Goal: Task Accomplishment & Management: Complete application form

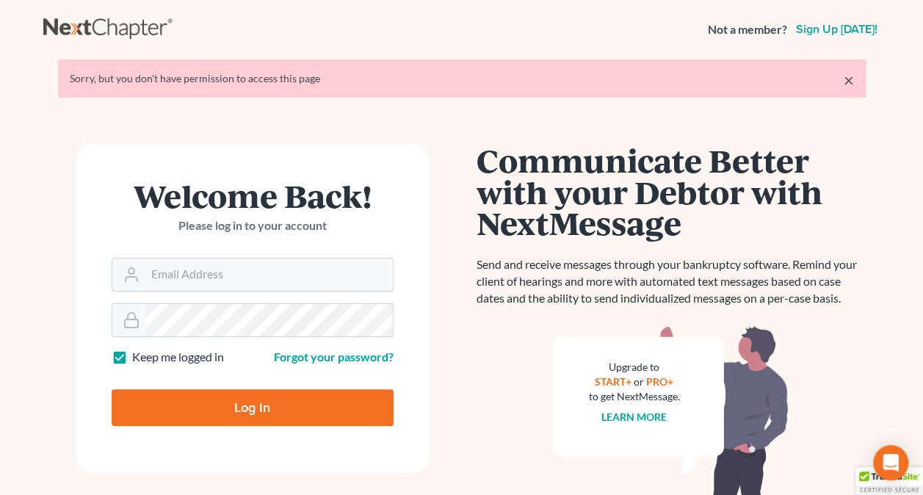
type input "[PERSON_NAME][EMAIL_ADDRESS][PERSON_NAME][DOMAIN_NAME]"
click at [267, 394] on input "Log In" at bounding box center [253, 407] width 282 height 37
type input "Thinking..."
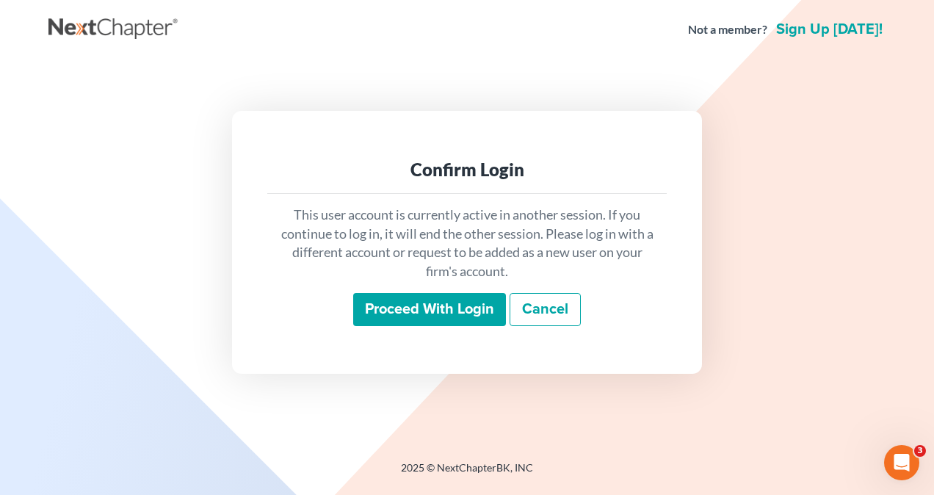
click at [473, 309] on input "Proceed with login" at bounding box center [429, 310] width 153 height 34
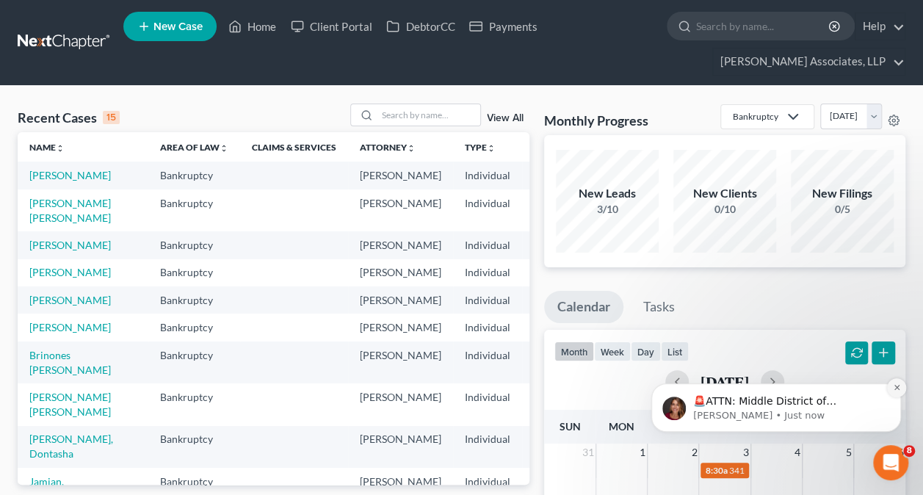
click at [897, 391] on icon "Dismiss notification" at bounding box center [897, 387] width 8 height 8
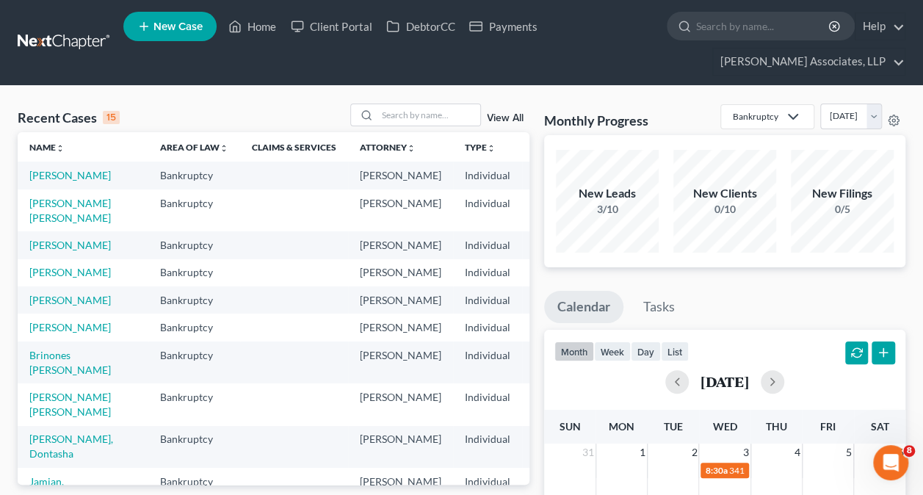
click at [186, 32] on link "New Case" at bounding box center [169, 26] width 93 height 29
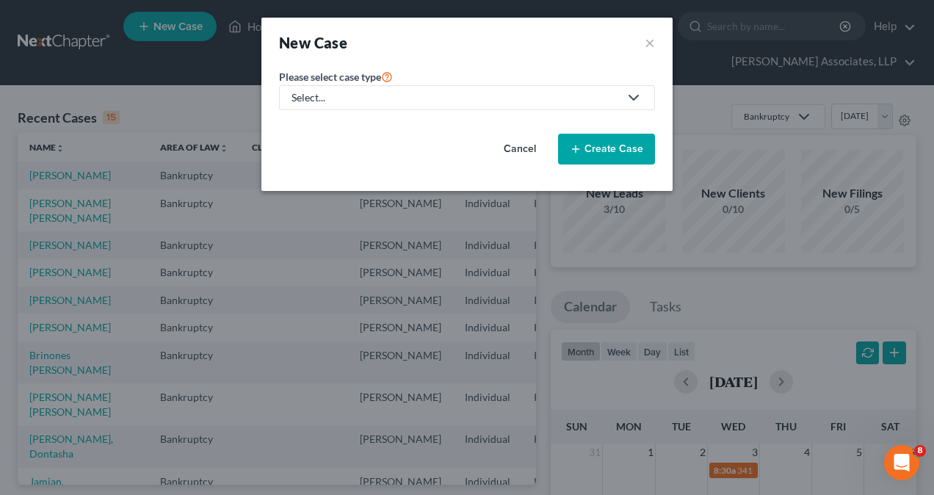
click at [300, 93] on div "Select..." at bounding box center [455, 97] width 327 height 15
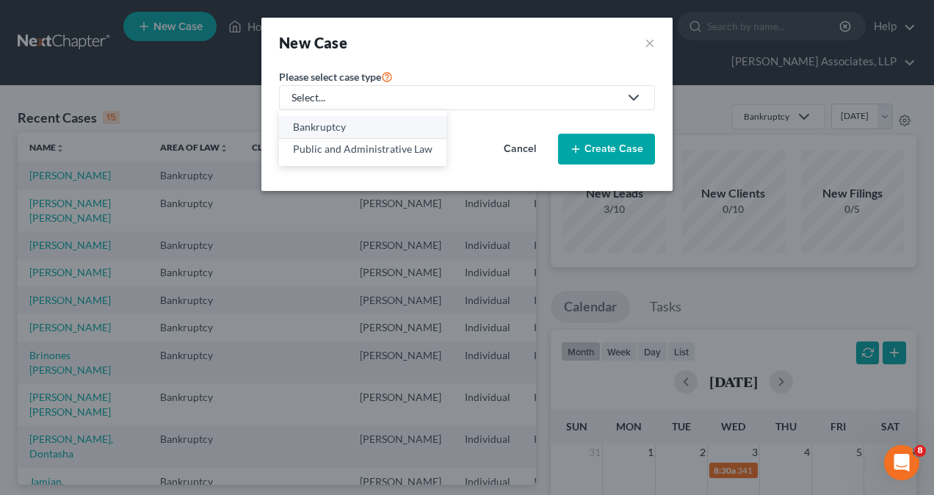
click at [307, 120] on div "Bankruptcy" at bounding box center [363, 127] width 140 height 15
select select "33"
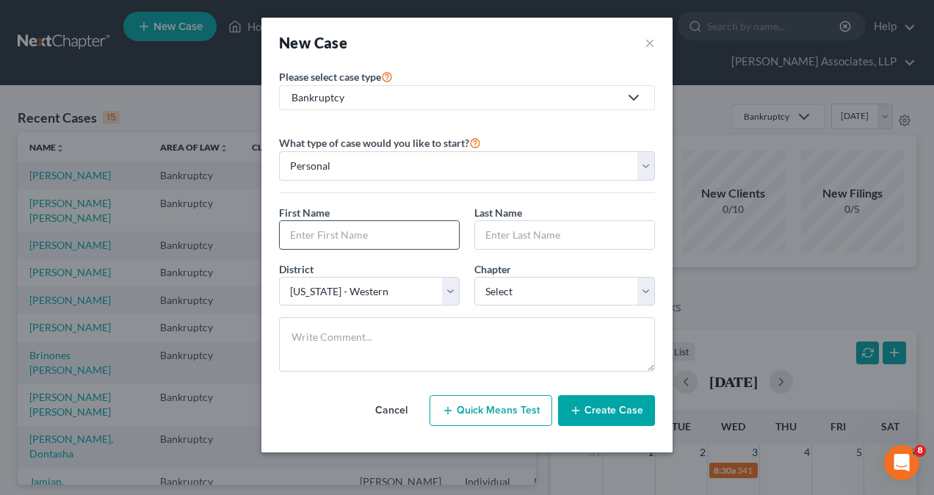
click at [325, 231] on input "text" at bounding box center [369, 235] width 179 height 28
type input "[PERSON_NAME]"
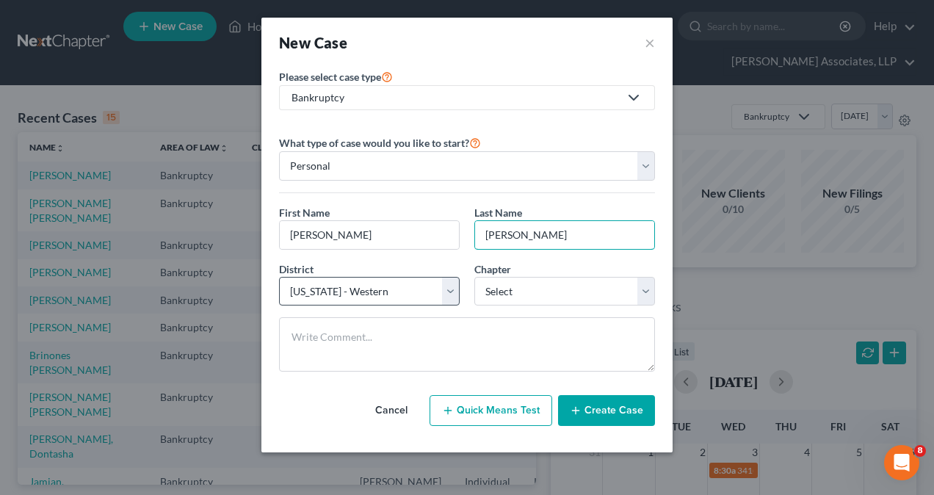
type input "[PERSON_NAME]"
click at [303, 279] on select "Select [US_STATE] - [GEOGRAPHIC_DATA] [US_STATE] - [GEOGRAPHIC_DATA][US_STATE] …" at bounding box center [369, 291] width 181 height 29
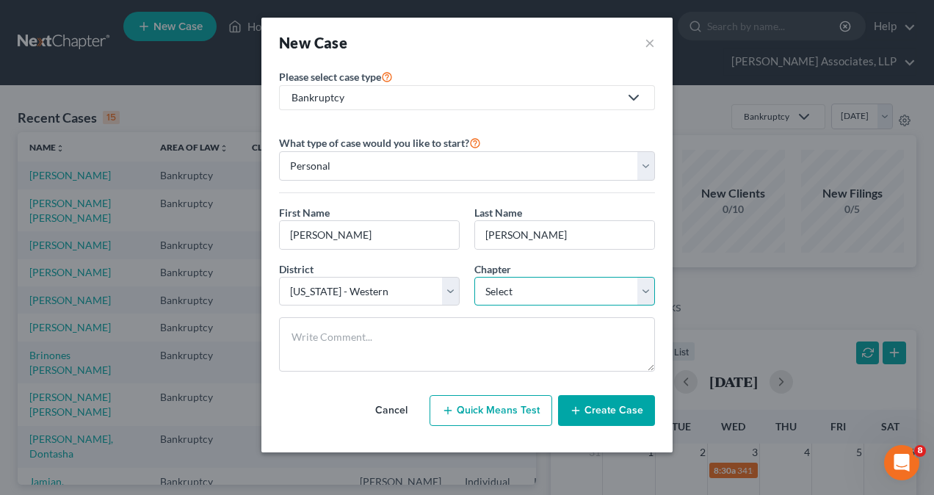
click at [505, 288] on select "Select 7 11 12 13" at bounding box center [564, 291] width 181 height 29
select select "0"
click at [474, 277] on select "Select 7 11 12 13" at bounding box center [564, 291] width 181 height 29
click at [601, 408] on button "Create Case" at bounding box center [606, 410] width 97 height 31
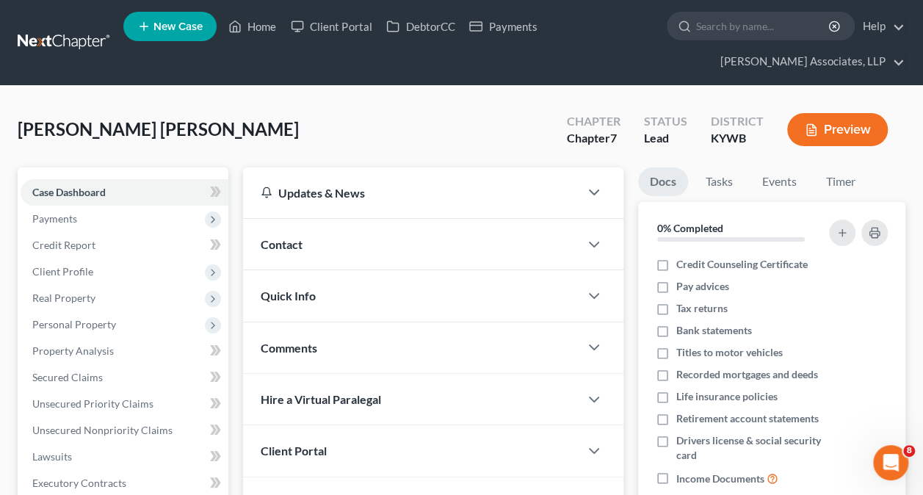
click at [301, 238] on span "Contact" at bounding box center [282, 244] width 42 height 14
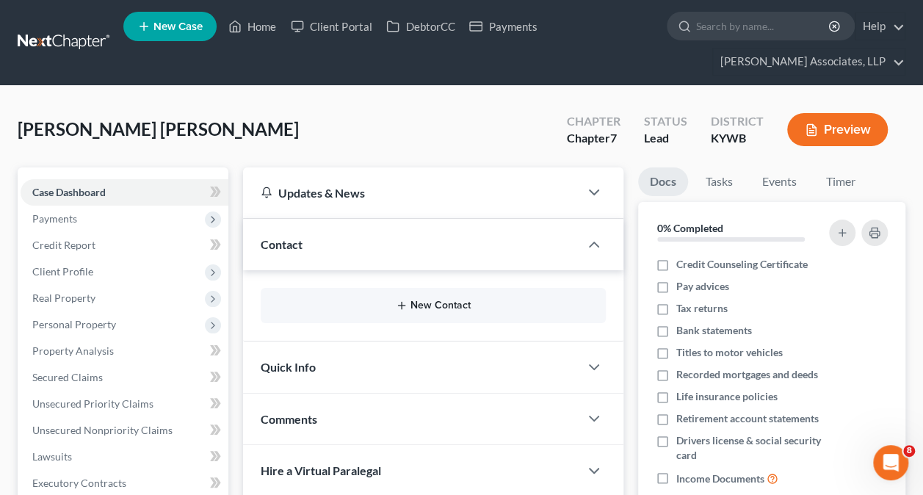
click at [411, 300] on button "New Contact" at bounding box center [433, 306] width 322 height 12
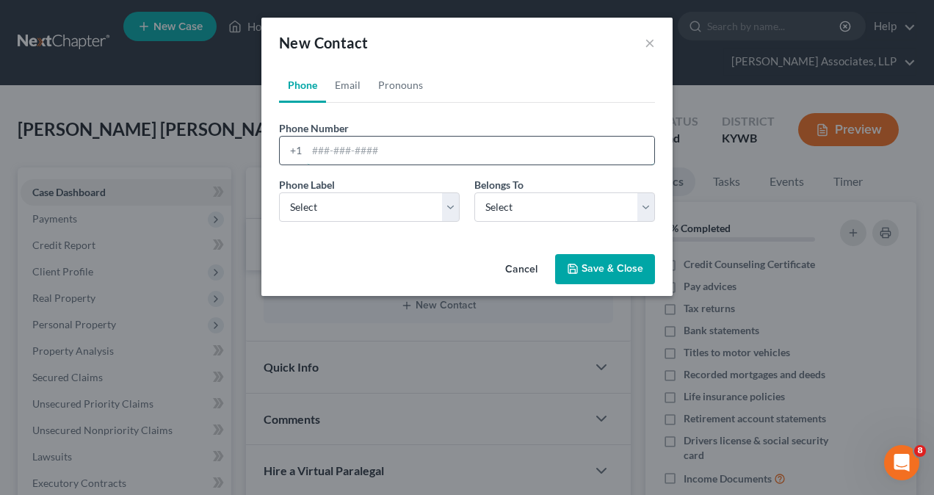
click at [327, 151] on input "tel" at bounding box center [480, 151] width 347 height 28
type input "5029153233"
click at [377, 208] on select "Select Mobile Home Work Other" at bounding box center [369, 206] width 181 height 29
select select "0"
click at [279, 192] on select "Select Mobile Home Work Other" at bounding box center [369, 206] width 181 height 29
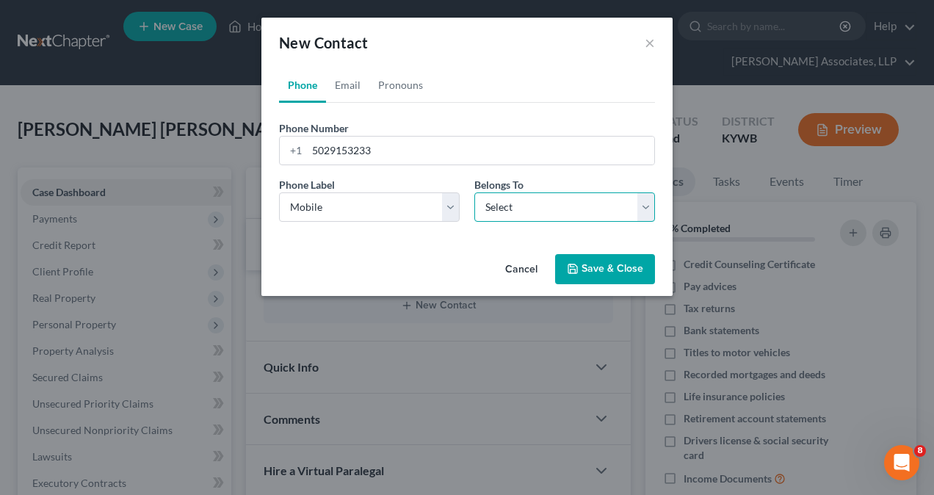
click at [644, 213] on select "Select Client Other" at bounding box center [564, 206] width 181 height 29
select select "0"
click at [474, 192] on select "Select Client Other" at bounding box center [564, 206] width 181 height 29
select select "0"
click at [350, 88] on link "Email" at bounding box center [347, 85] width 43 height 35
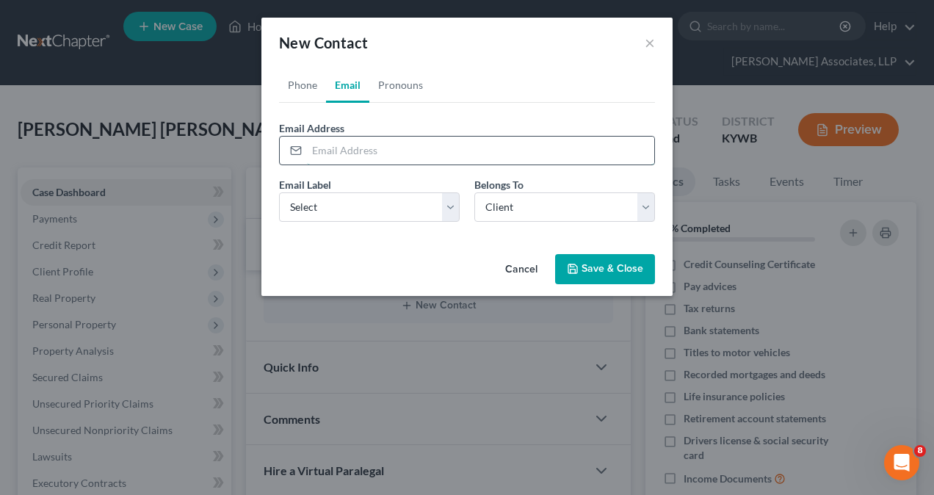
click at [337, 150] on input "email" at bounding box center [480, 151] width 347 height 28
type input "[PERSON_NAME][EMAIL_ADDRESS][PERSON_NAME][DOMAIN_NAME]"
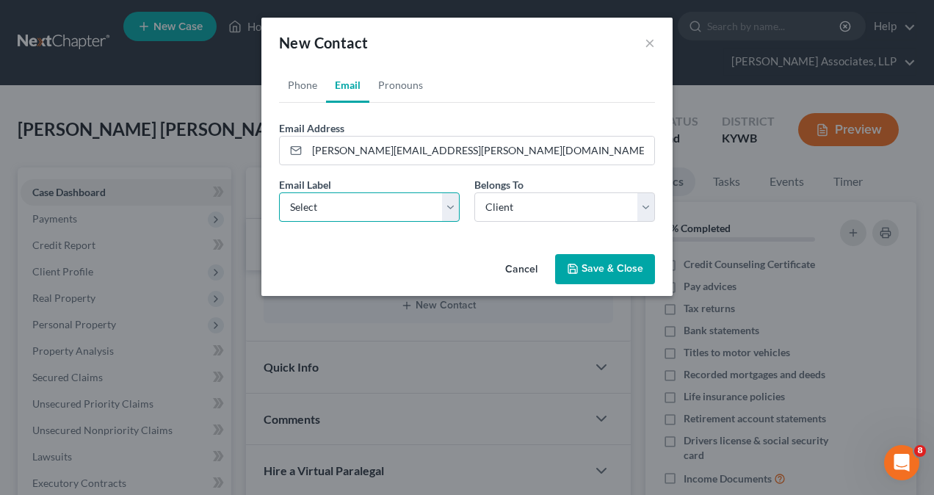
click at [320, 203] on select "Select Home Work Other" at bounding box center [369, 206] width 181 height 29
select select "0"
click at [279, 192] on select "Select Home Work Other" at bounding box center [369, 206] width 181 height 29
click at [598, 269] on button "Save & Close" at bounding box center [605, 269] width 100 height 31
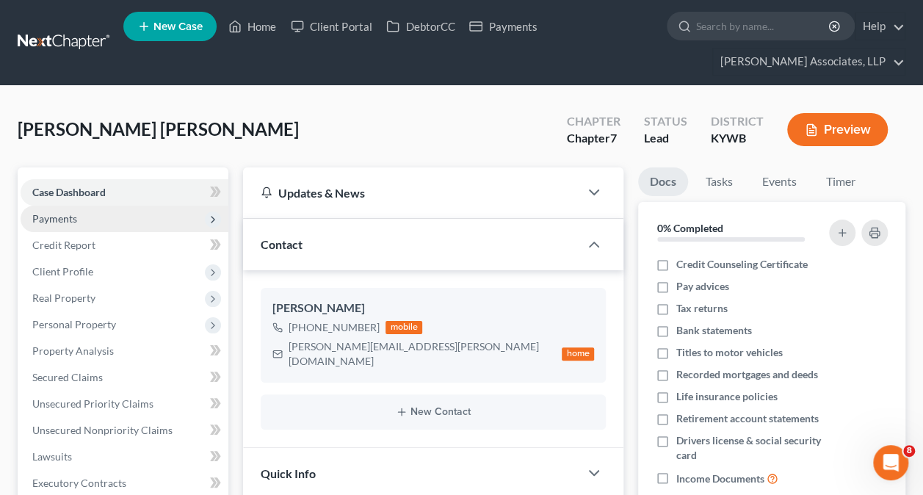
click at [63, 217] on span "Payments" at bounding box center [54, 218] width 45 height 12
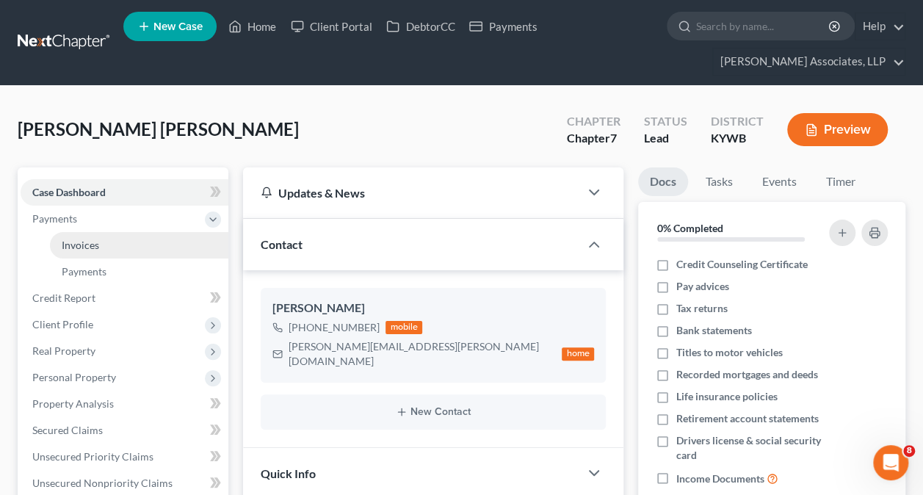
click at [80, 241] on span "Invoices" at bounding box center [80, 245] width 37 height 12
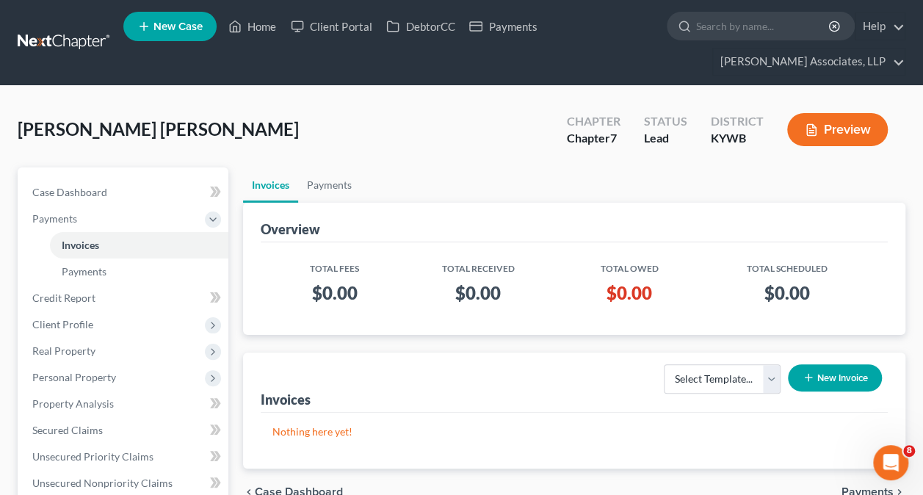
click at [849, 376] on button "New Invoice" at bounding box center [835, 377] width 94 height 27
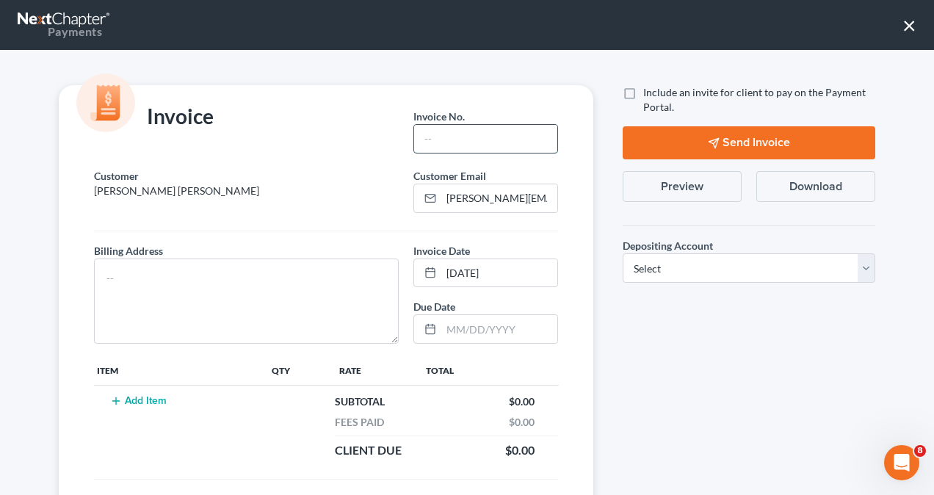
click at [443, 128] on input "text" at bounding box center [485, 139] width 143 height 28
type input "001"
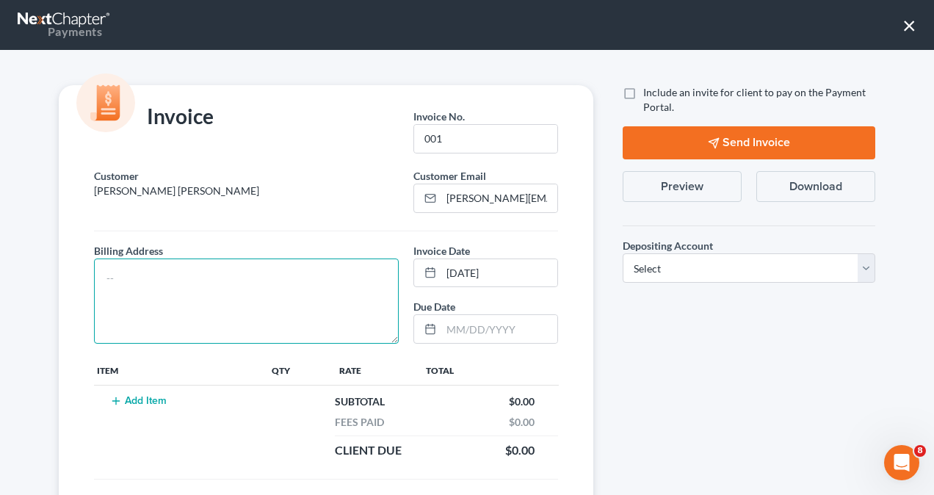
click at [289, 272] on textarea at bounding box center [246, 300] width 305 height 85
type textarea "[STREET_ADDRESS][PERSON_NAME][PERSON_NAME]"
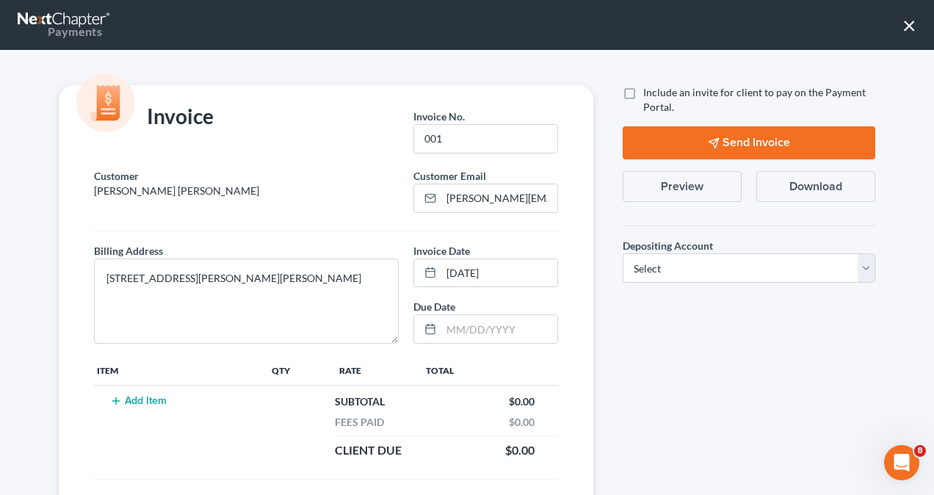
click at [162, 402] on button "Add Item" at bounding box center [138, 401] width 65 height 12
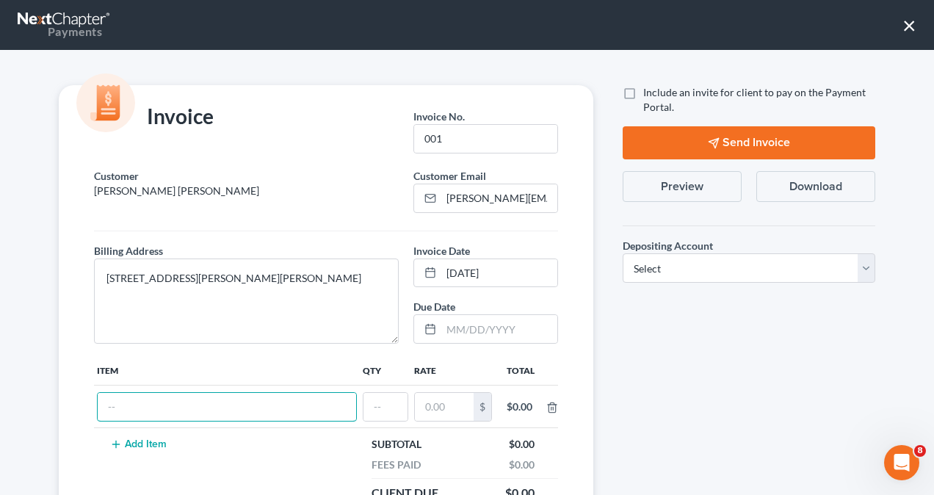
click at [162, 402] on input "text" at bounding box center [227, 407] width 258 height 28
type input "chp 7 BK"
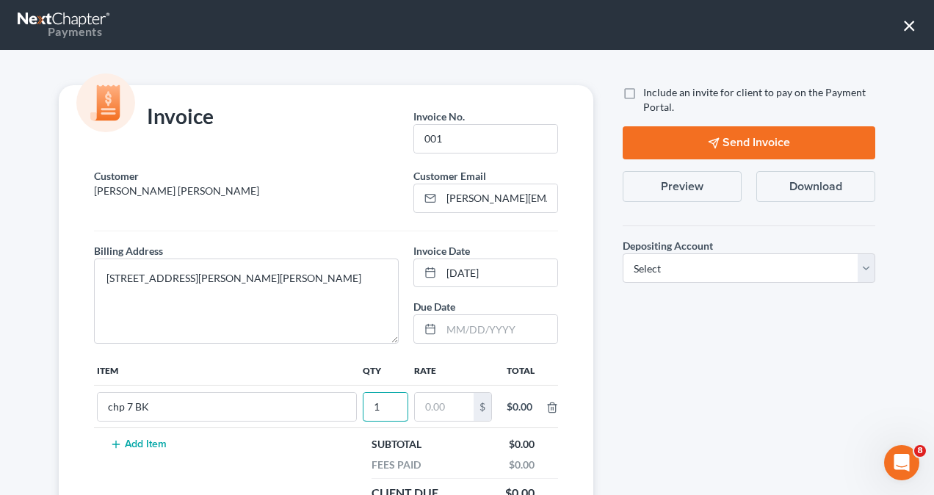
type input "1"
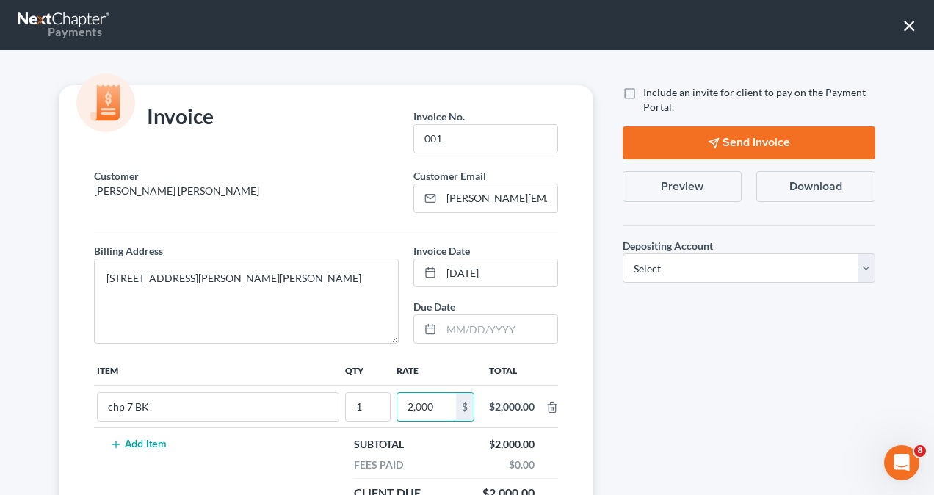
type input "2,000"
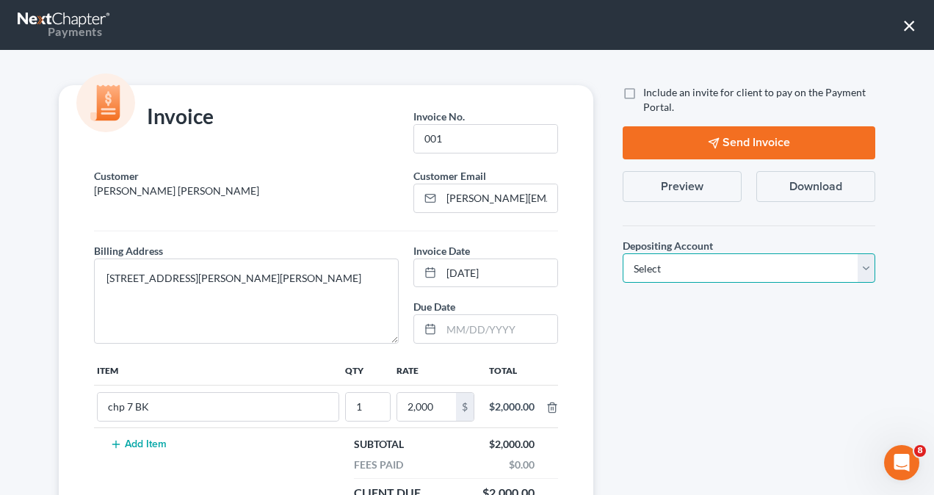
click at [855, 272] on select "Select Operation Trust" at bounding box center [749, 267] width 253 height 29
select select "1"
click at [623, 253] on select "Select Operation Trust" at bounding box center [749, 267] width 253 height 29
click at [708, 144] on icon "button" at bounding box center [714, 143] width 12 height 12
click at [915, 31] on button "×" at bounding box center [909, 24] width 14 height 23
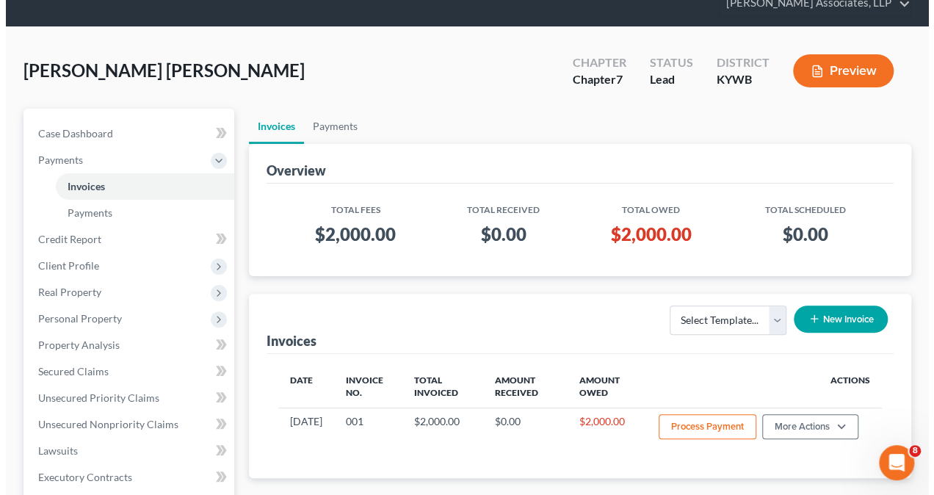
scroll to position [88, 0]
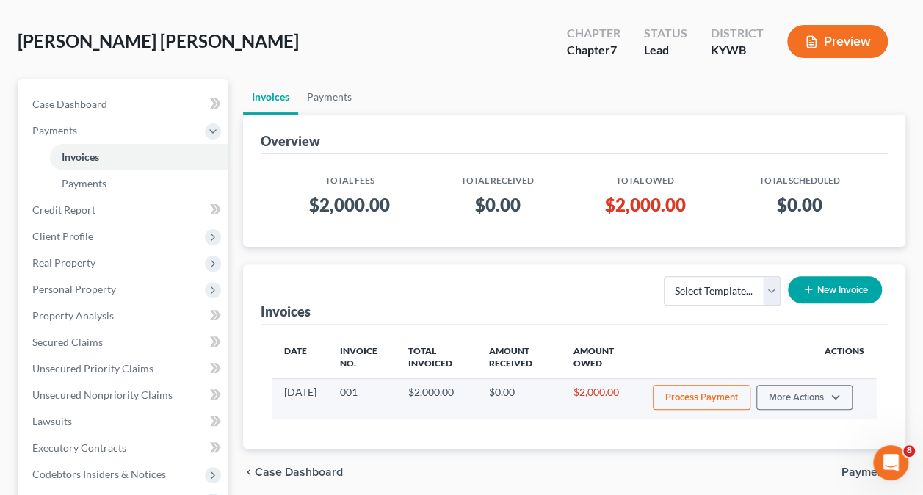
click at [706, 401] on button "Process Payment" at bounding box center [702, 397] width 98 height 25
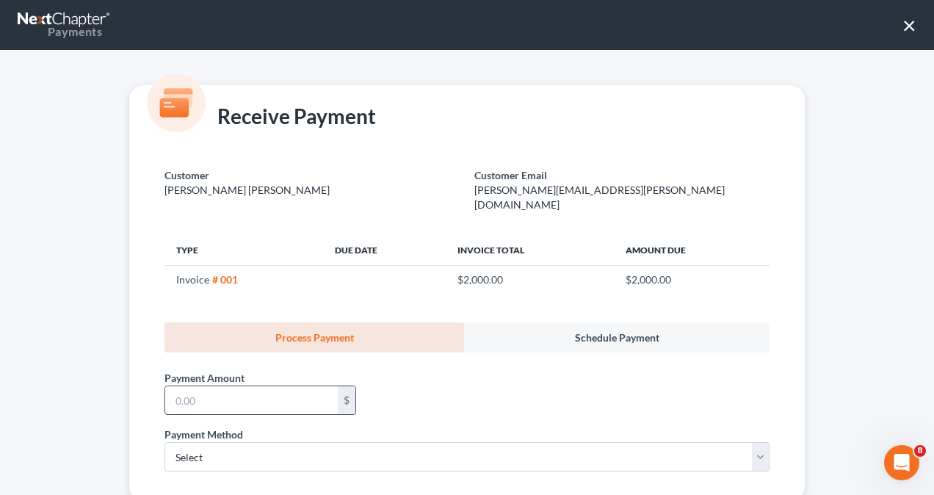
click at [308, 387] on input "text" at bounding box center [251, 400] width 173 height 28
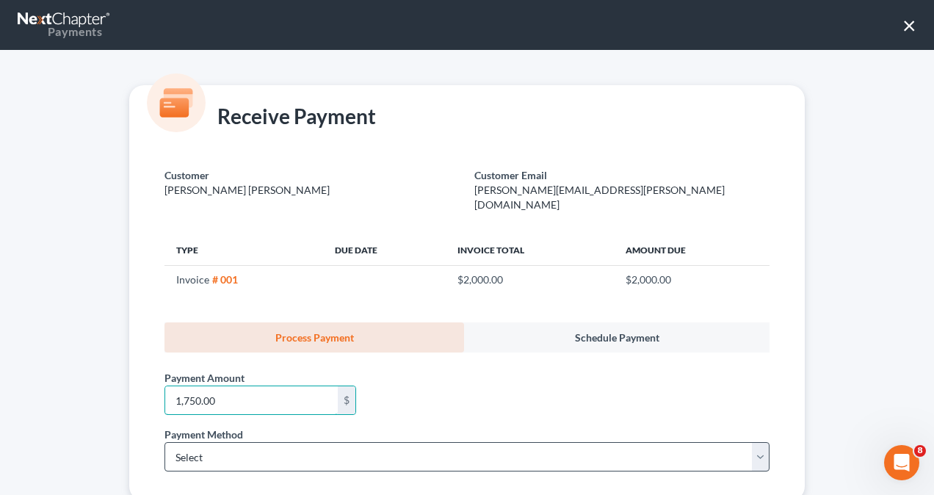
type input "1,750.00"
click at [756, 449] on select "Select ACH Credit Card" at bounding box center [466, 456] width 605 height 29
select select "1"
click at [164, 442] on select "Select ACH Credit Card" at bounding box center [466, 456] width 605 height 29
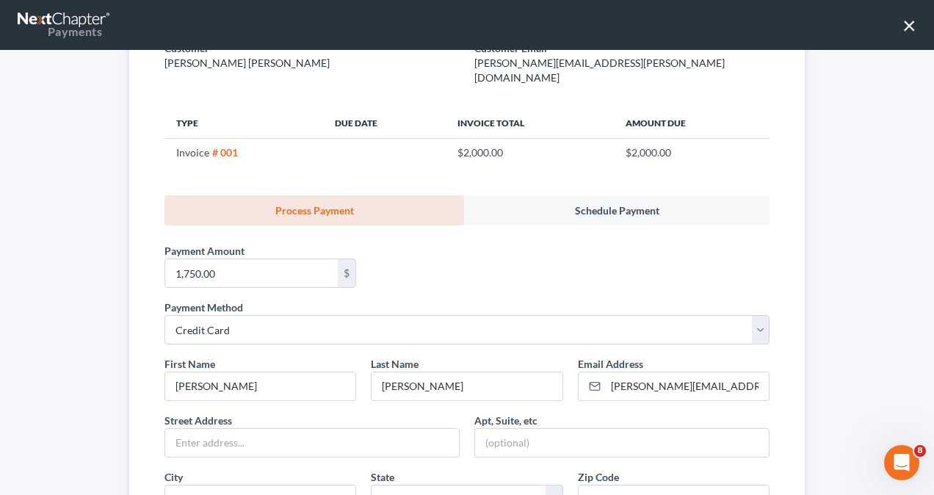
scroll to position [176, 0]
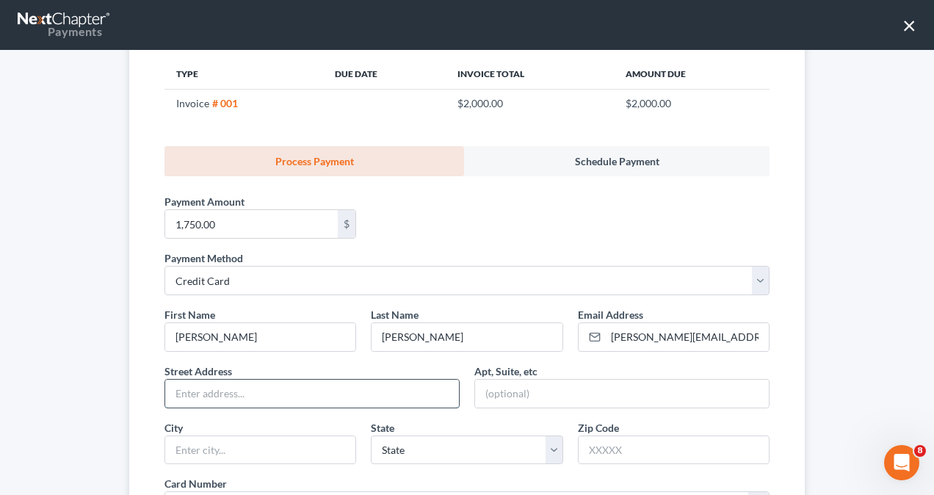
click at [361, 385] on input "text" at bounding box center [312, 394] width 294 height 28
type input "[STREET_ADDRESS][PERSON_NAME]"
click at [305, 437] on input "text" at bounding box center [260, 450] width 190 height 28
type input "[GEOGRAPHIC_DATA]"
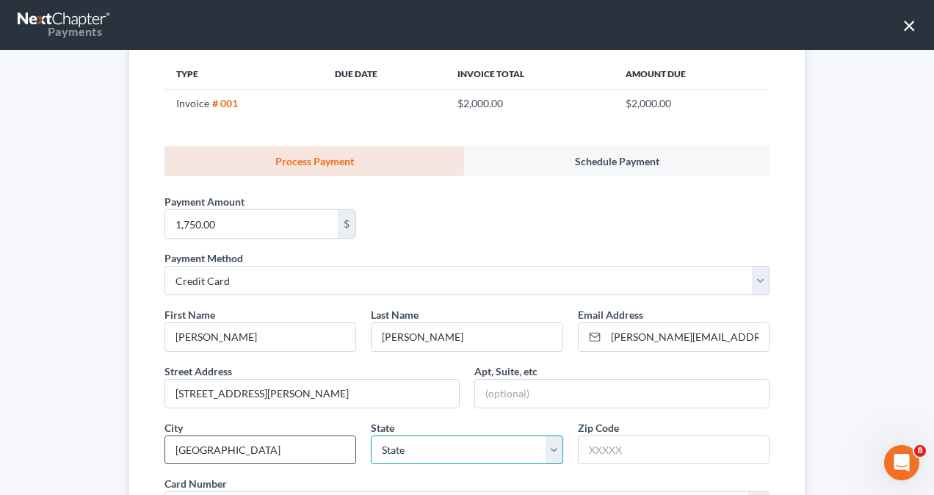
select select "18"
click at [626, 436] on input "40219" at bounding box center [674, 450] width 190 height 28
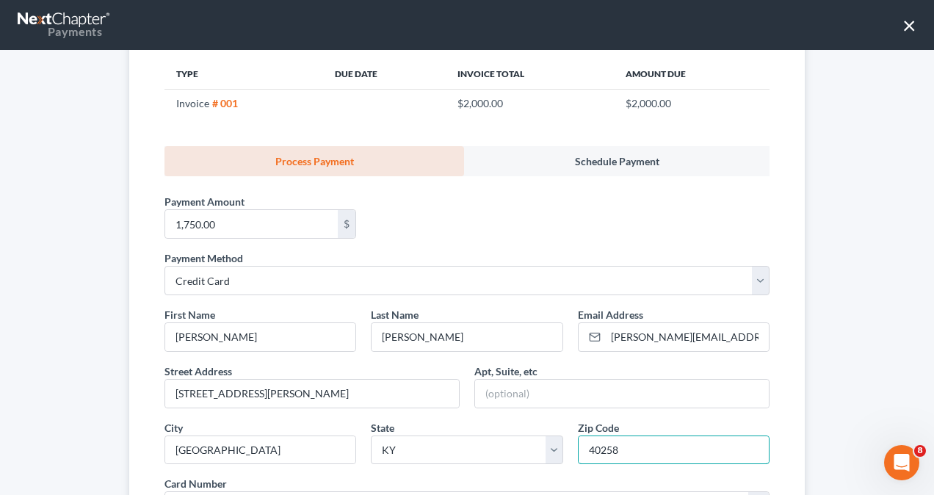
type input "40258"
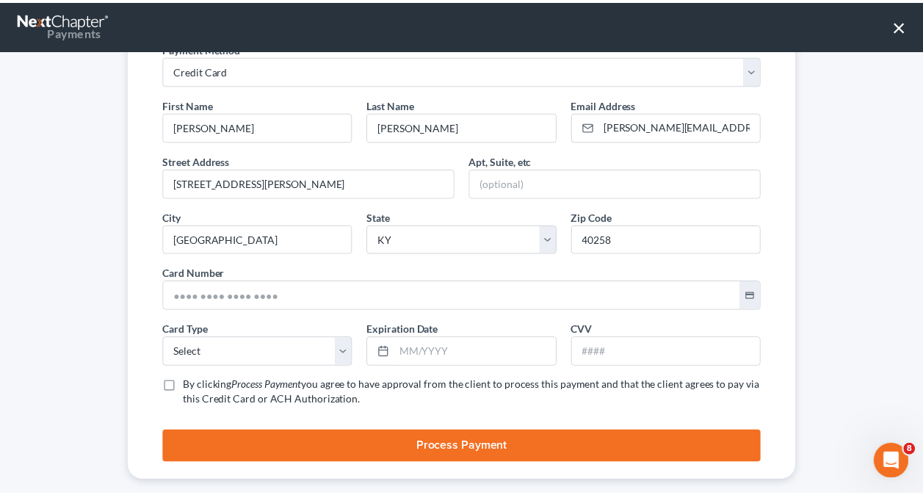
scroll to position [389, 0]
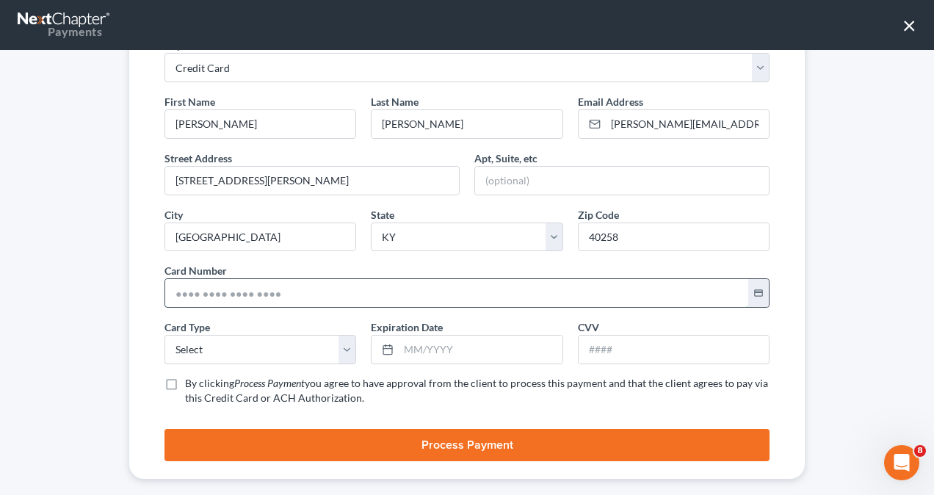
click at [245, 284] on input "text" at bounding box center [456, 293] width 583 height 28
type input "[CREDIT_CARD_NUMBER]"
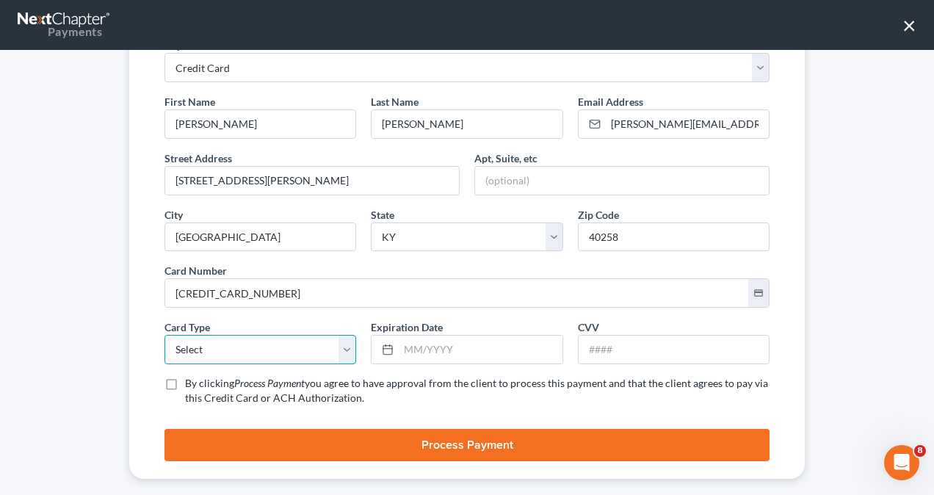
click at [216, 335] on select "Select Visa MasterCard Discover American Express" at bounding box center [260, 349] width 192 height 29
select select "0"
click at [164, 335] on select "Select Visa MasterCard Discover American Express" at bounding box center [260, 349] width 192 height 29
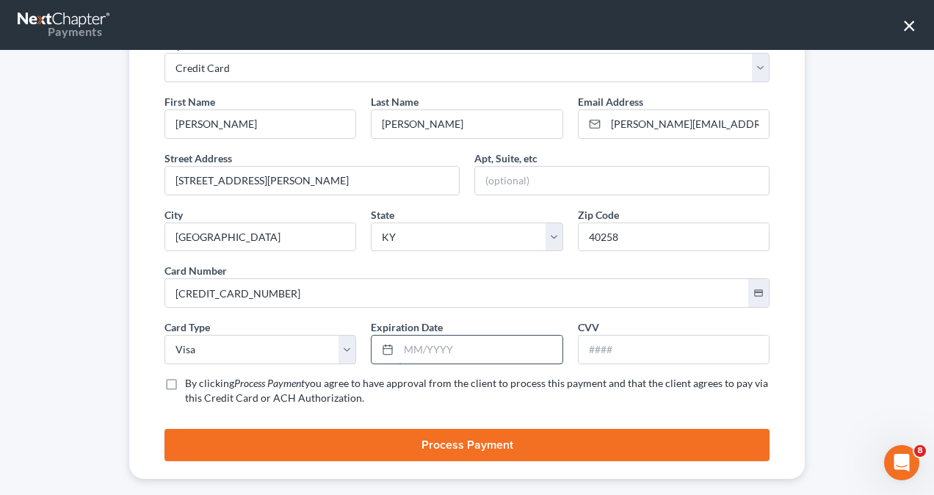
click at [425, 336] on input "text" at bounding box center [480, 350] width 163 height 28
type input "06/2029"
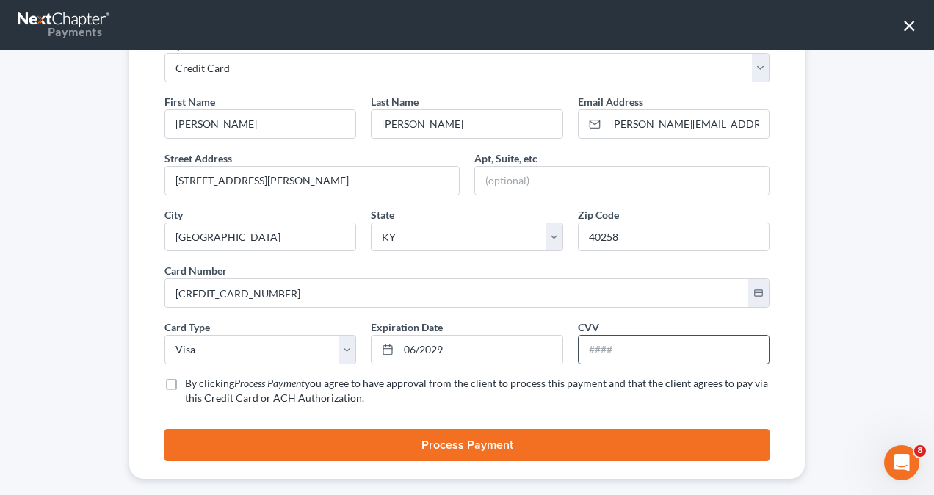
click at [592, 336] on input "text" at bounding box center [674, 350] width 190 height 28
type input "313"
click at [185, 376] on label "By clicking Process Payment you agree to have approval from the client to proce…" at bounding box center [477, 390] width 585 height 29
click at [191, 376] on input "By clicking Process Payment you agree to have approval from the client to proce…" at bounding box center [196, 381] width 10 height 10
checkbox input "true"
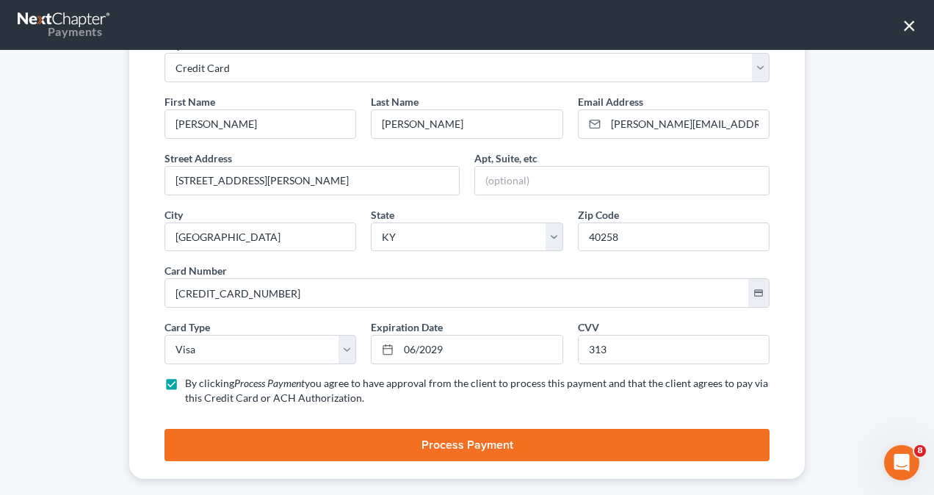
click at [479, 429] on button "Process Payment" at bounding box center [466, 445] width 605 height 32
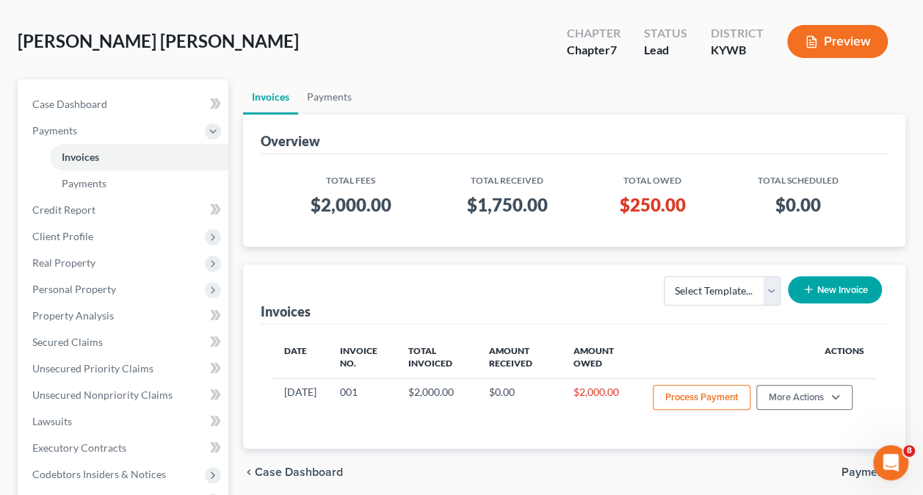
click at [847, 47] on button "Preview" at bounding box center [837, 41] width 101 height 33
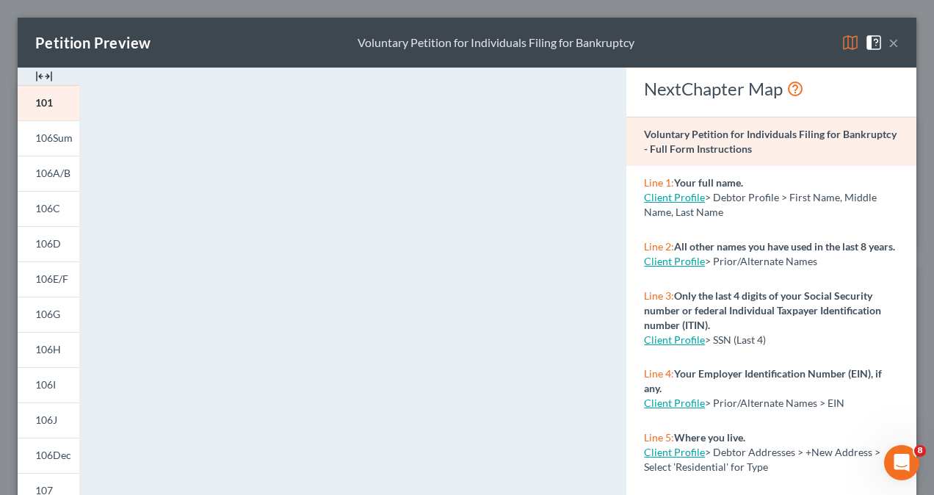
click at [889, 42] on button "×" at bounding box center [894, 43] width 10 height 18
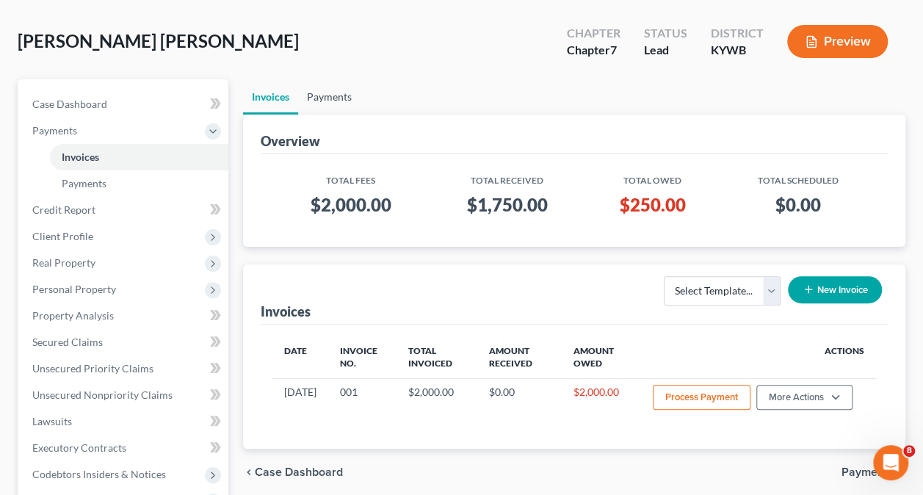
click at [341, 94] on link "Payments" at bounding box center [329, 96] width 62 height 35
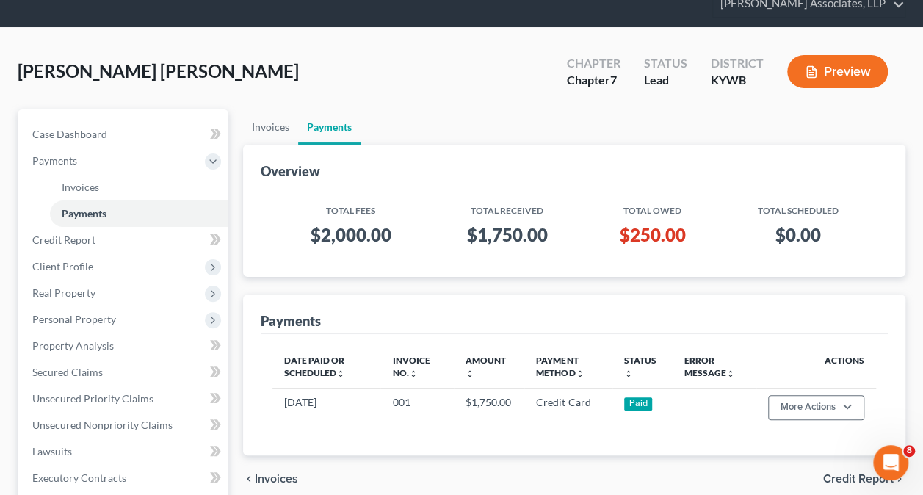
scroll to position [59, 0]
click at [849, 72] on button "Preview" at bounding box center [837, 70] width 101 height 33
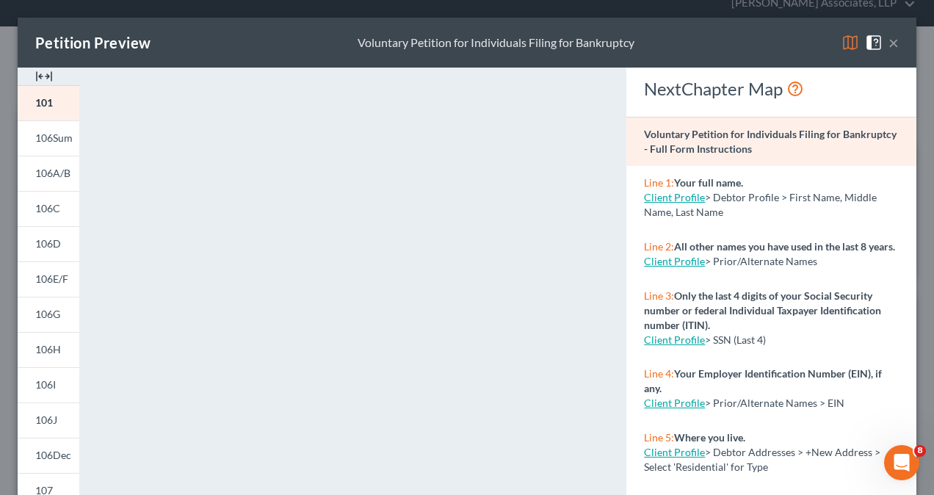
click at [889, 44] on button "×" at bounding box center [894, 43] width 10 height 18
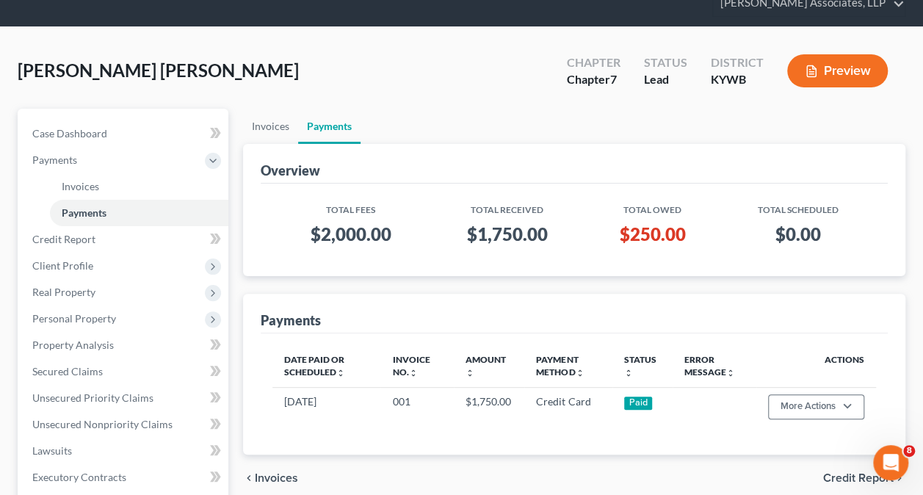
click at [852, 68] on button "Preview" at bounding box center [837, 70] width 101 height 33
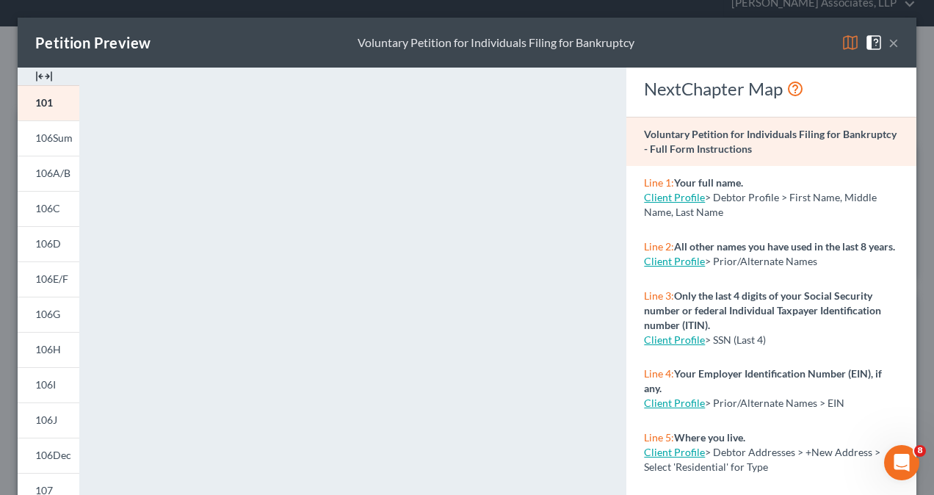
click at [889, 43] on button "×" at bounding box center [894, 43] width 10 height 18
